Goal: Task Accomplishment & Management: Complete application form

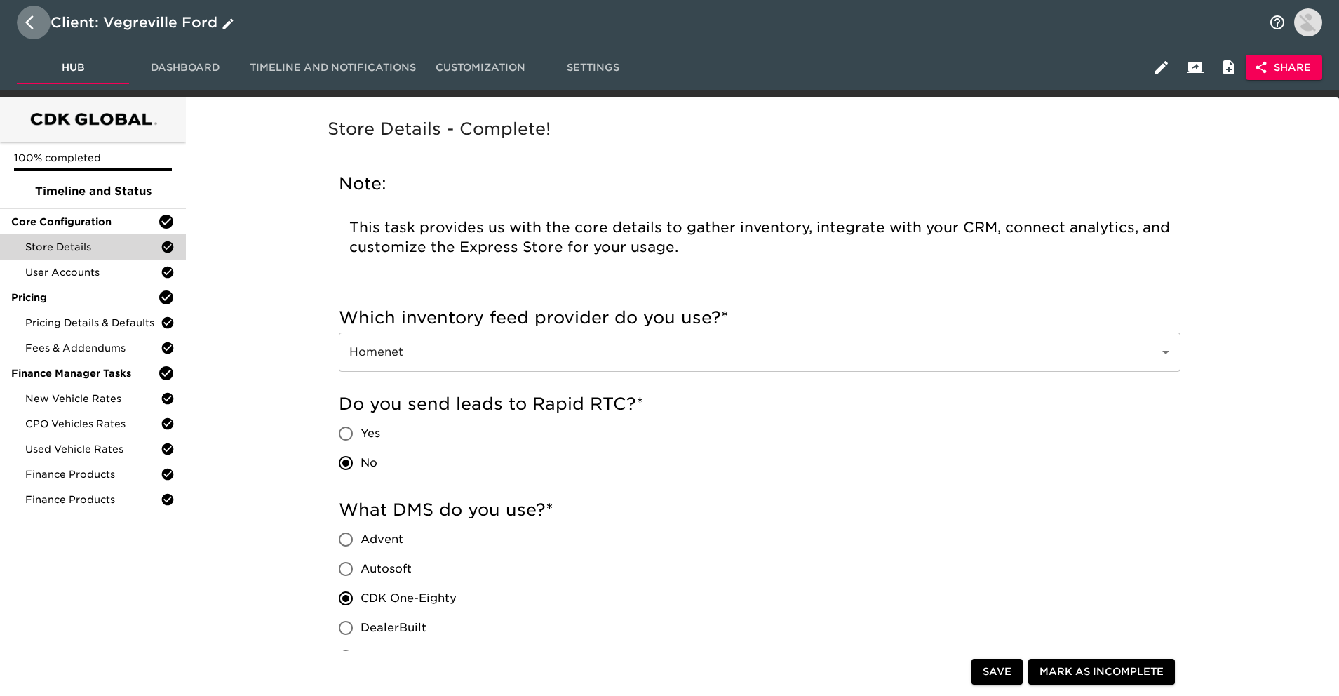
click at [30, 22] on icon "button" at bounding box center [33, 22] width 17 height 17
select select "10"
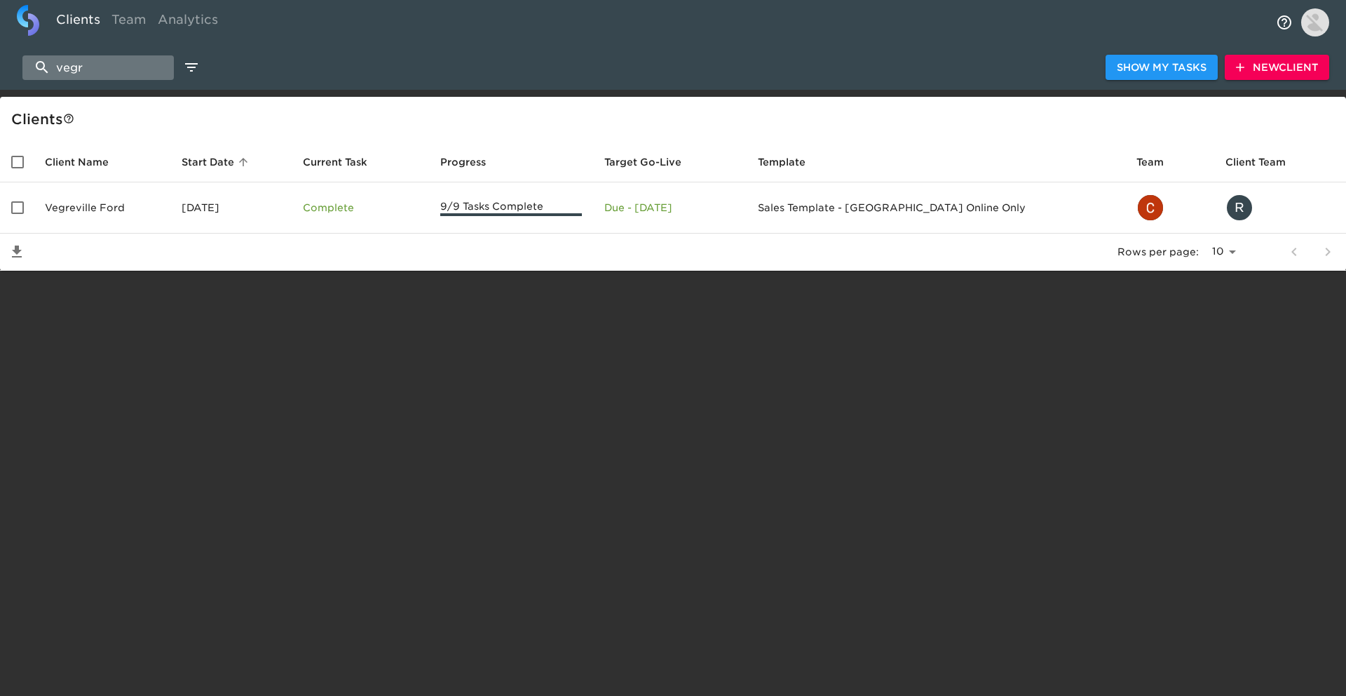
click at [135, 74] on input "vegr" at bounding box center [97, 67] width 151 height 25
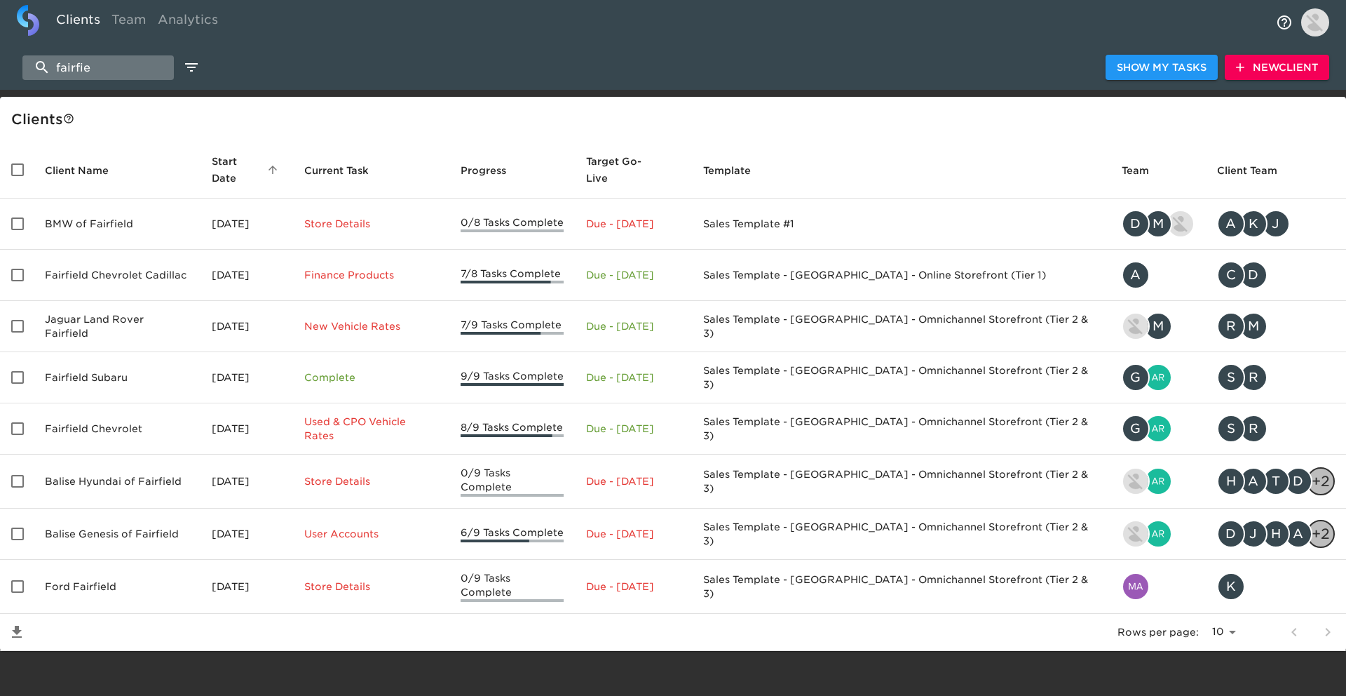
click at [102, 72] on input "fairfie" at bounding box center [97, 67] width 151 height 25
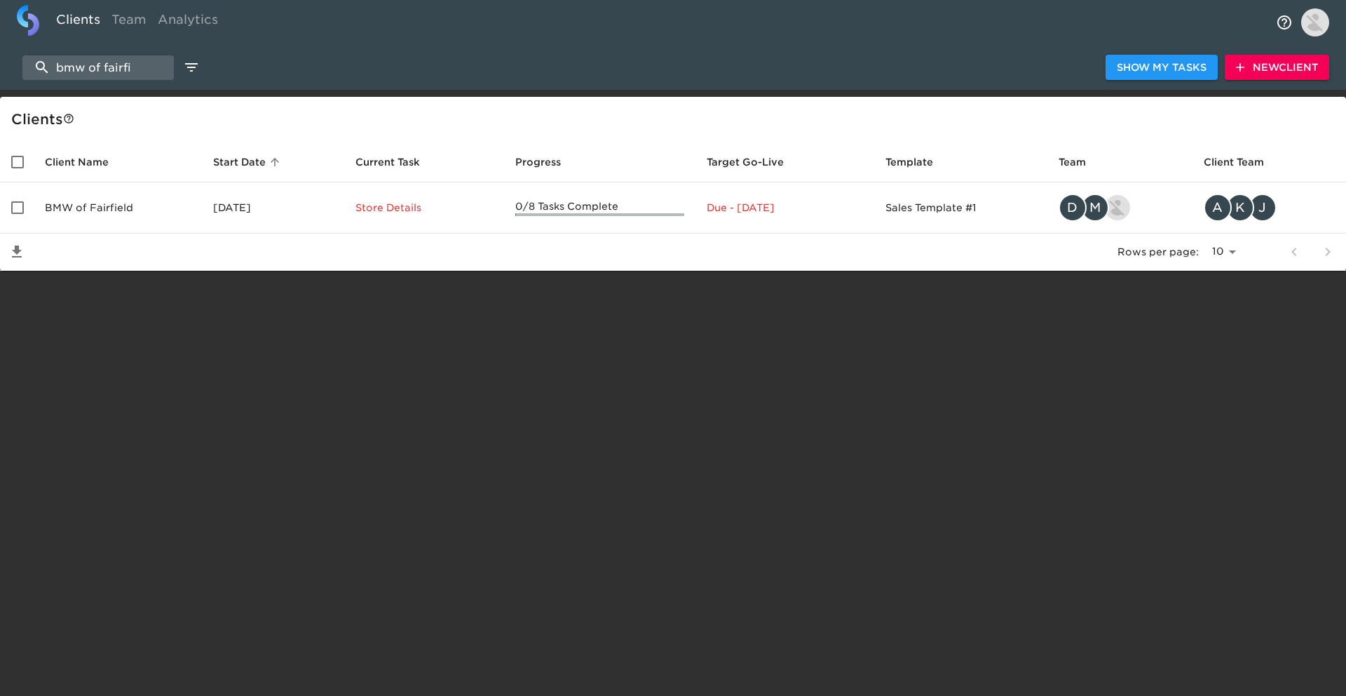
type input "bmw of fairfi"
click at [1300, 70] on span "New Client" at bounding box center [1277, 68] width 82 height 18
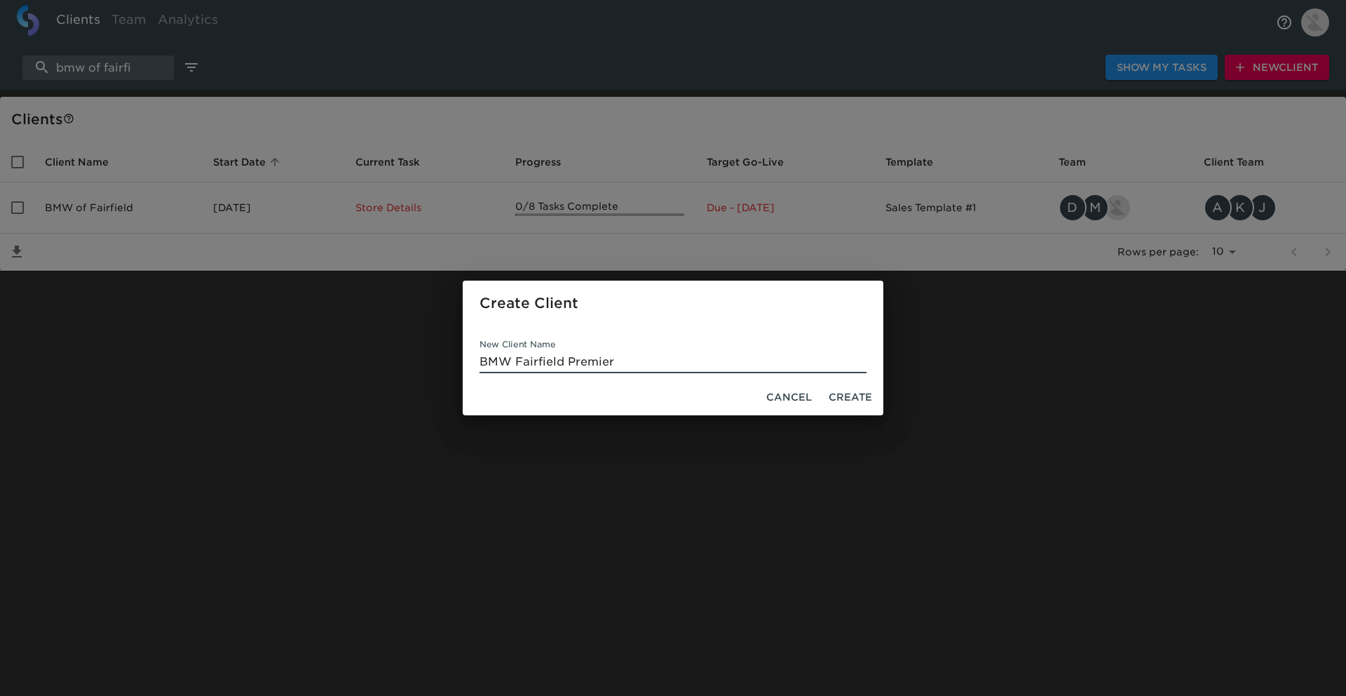
type input "BMW Fairfield Premier"
click at [846, 400] on span "Create" at bounding box center [850, 397] width 43 height 18
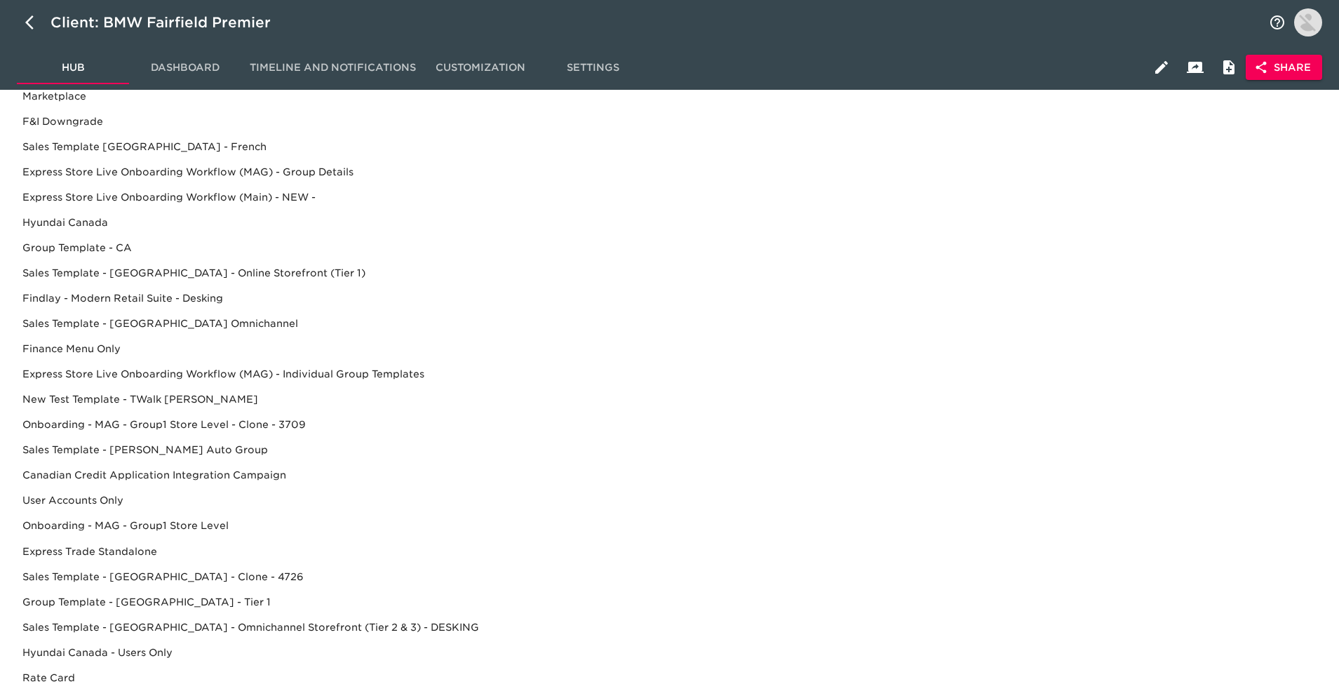
scroll to position [480, 0]
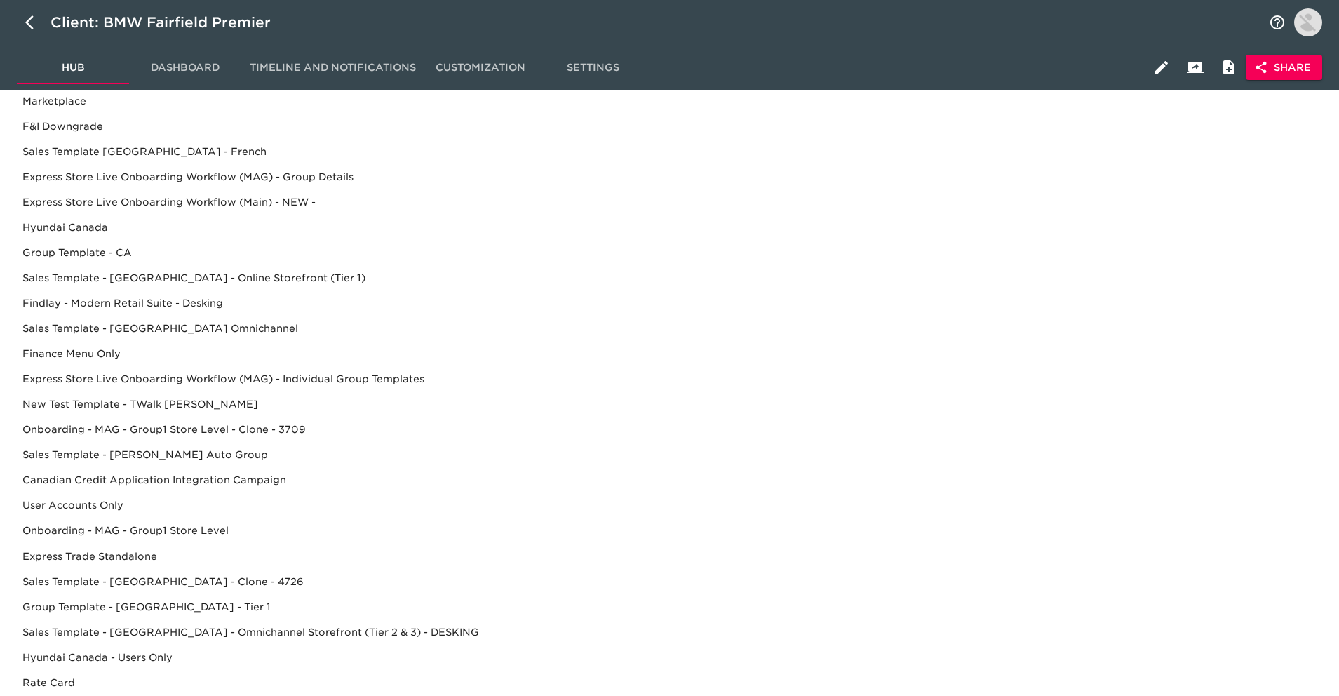
click at [257, 635] on div "Sales Template - [GEOGRAPHIC_DATA] - Omnichannel Storefront (Tier 2 & 3) - DESK…" at bounding box center [669, 631] width 1316 height 25
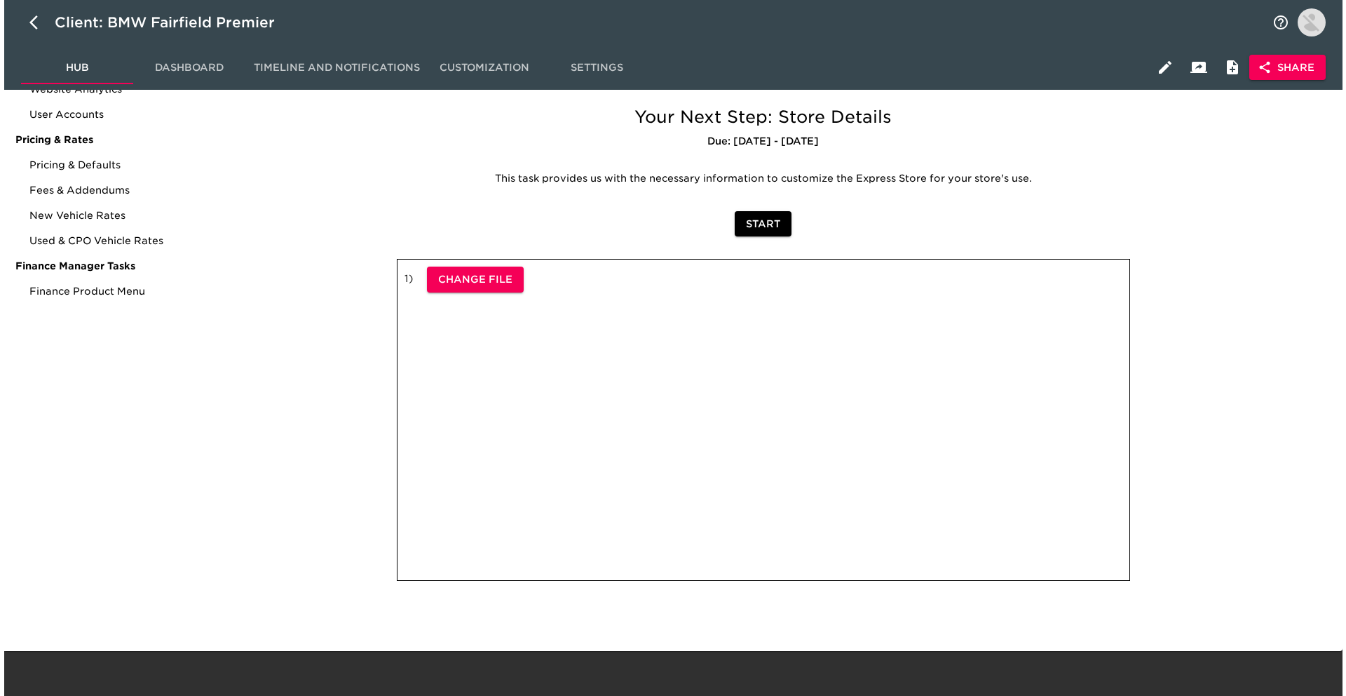
scroll to position [0, 0]
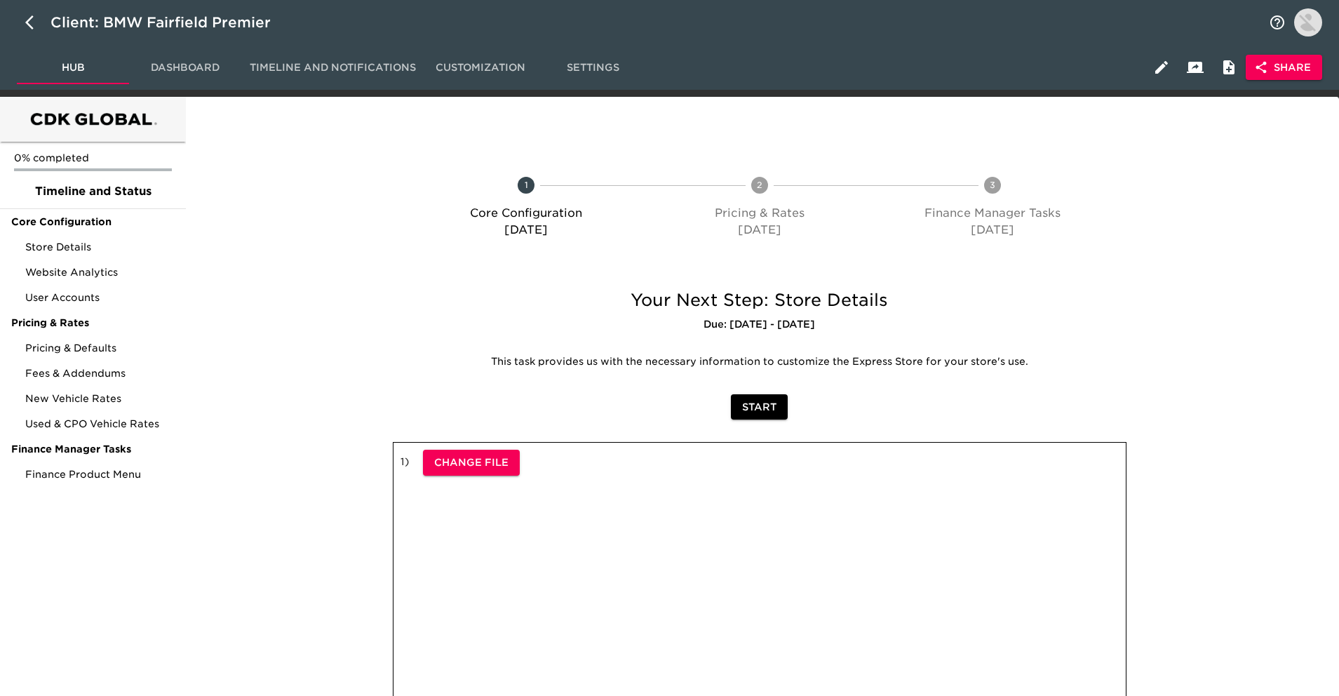
click at [1269, 69] on span "Share" at bounding box center [1283, 68] width 54 height 18
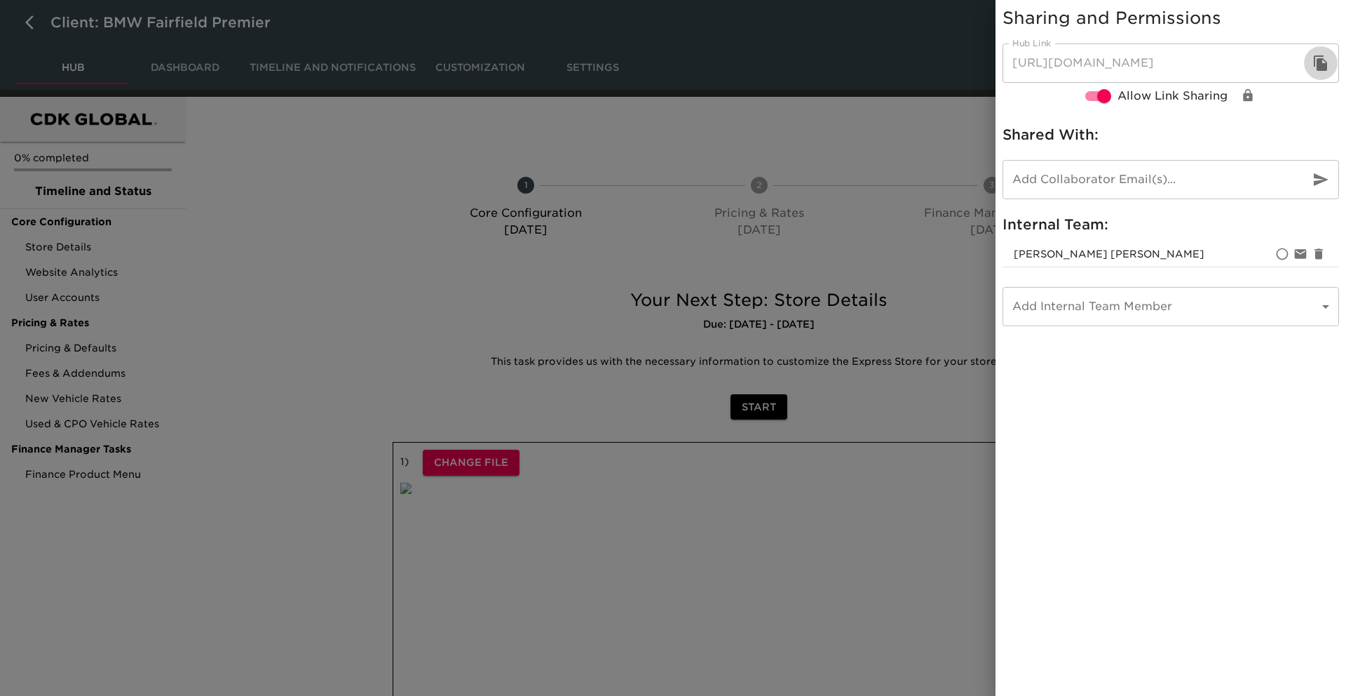
click at [1320, 62] on icon "button" at bounding box center [1320, 62] width 13 height 15
